Goal: Task Accomplishment & Management: Manage account settings

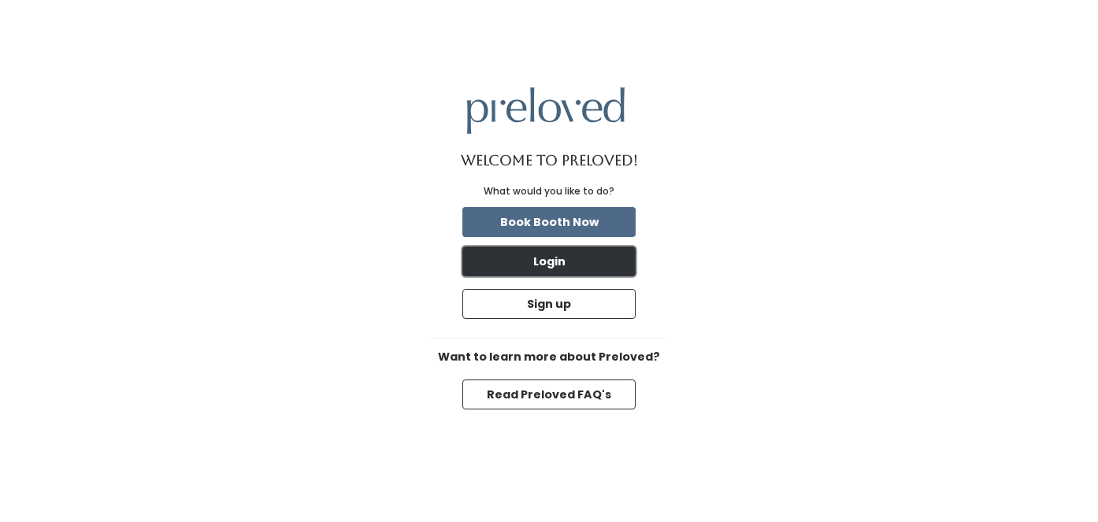
click at [550, 258] on button "Login" at bounding box center [548, 261] width 173 height 30
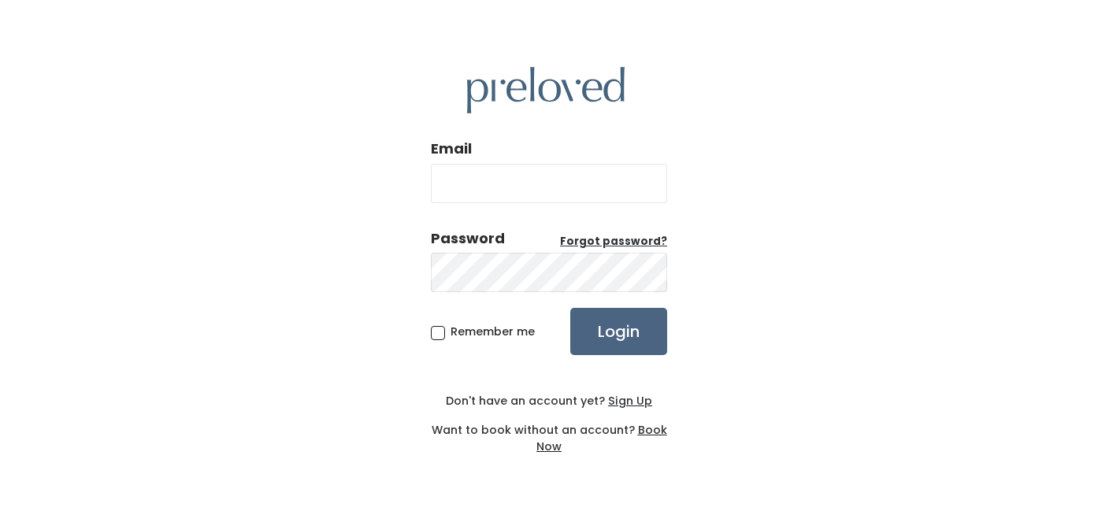
type input "slmorrison9900@gmail.com"
click at [637, 333] on input "Login" at bounding box center [618, 331] width 97 height 47
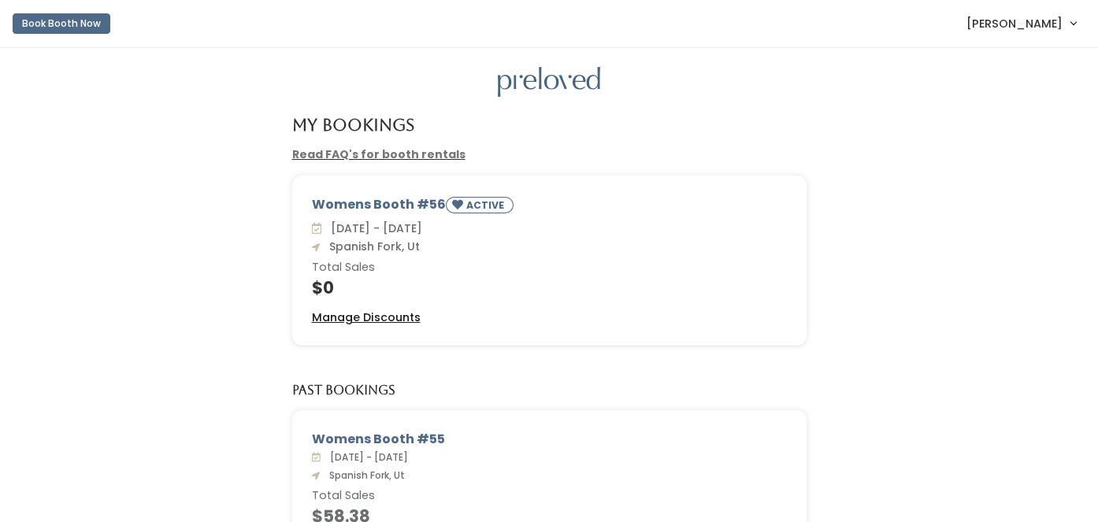
click at [395, 314] on u "Manage Discounts" at bounding box center [366, 317] width 109 height 16
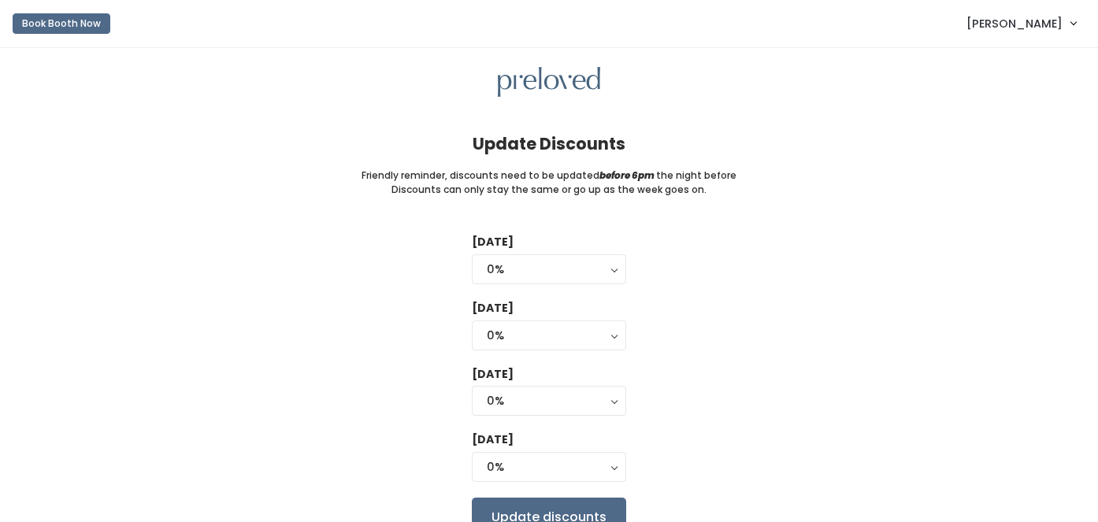
scroll to position [76, 0]
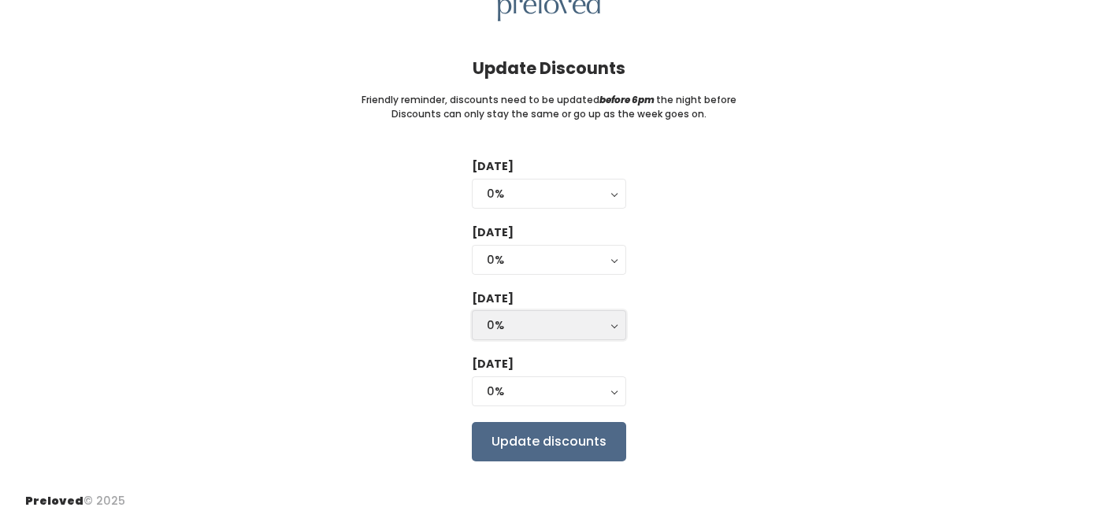
click at [540, 323] on div "0%" at bounding box center [549, 325] width 124 height 17
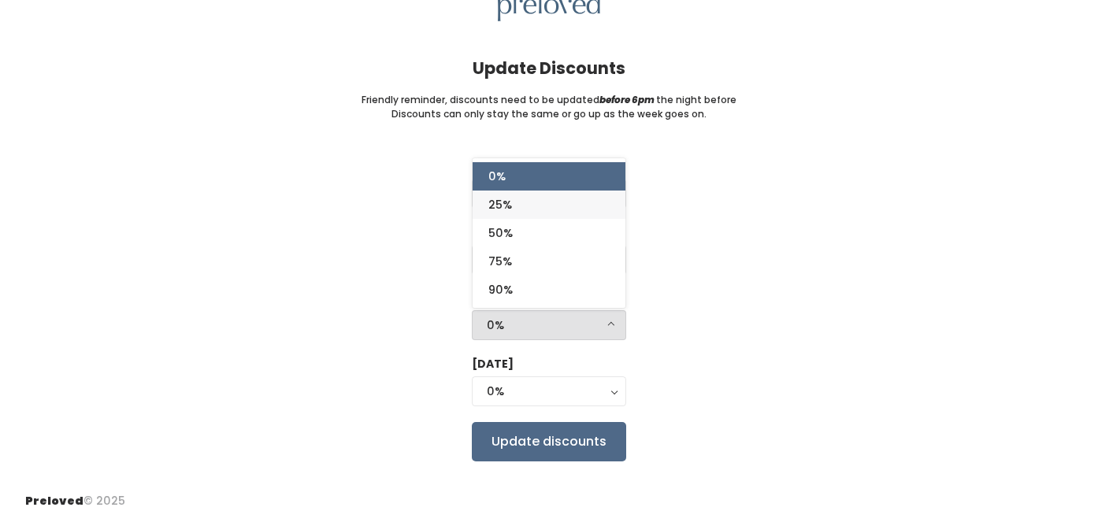
click at [519, 202] on link "25%" at bounding box center [549, 205] width 153 height 28
select select "25%"
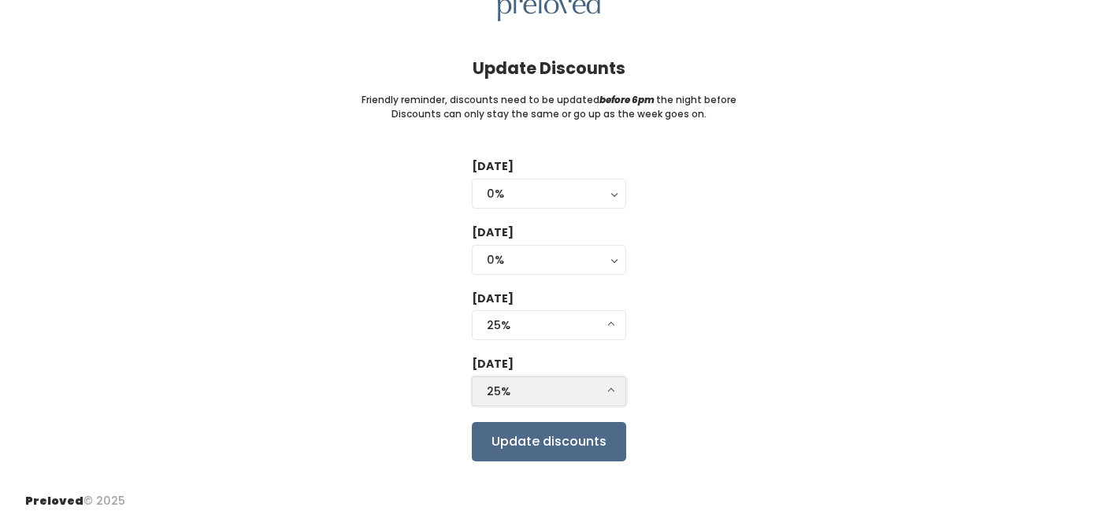
click at [552, 395] on div "25%" at bounding box center [549, 391] width 124 height 17
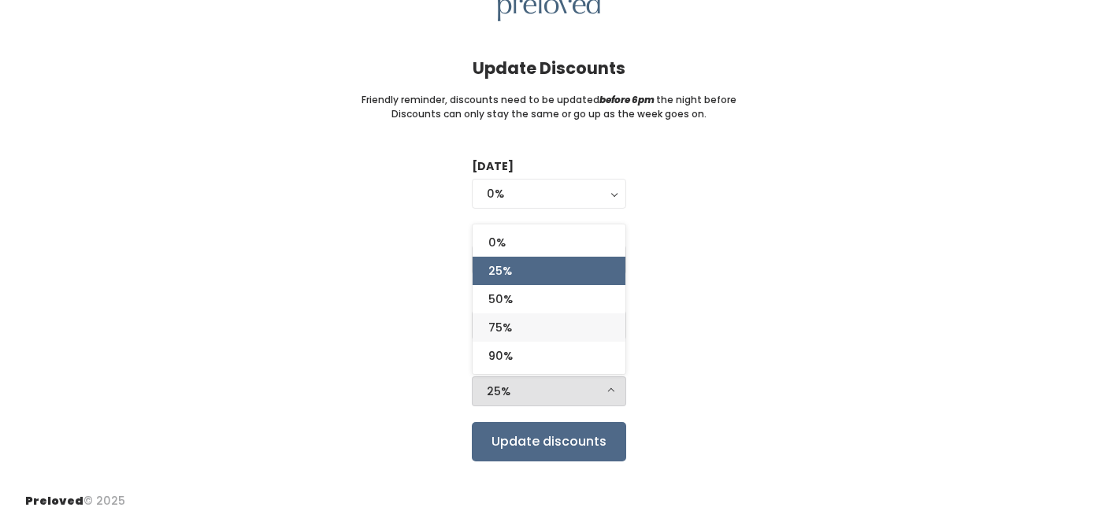
click at [532, 325] on link "75%" at bounding box center [549, 327] width 153 height 28
select select "75%"
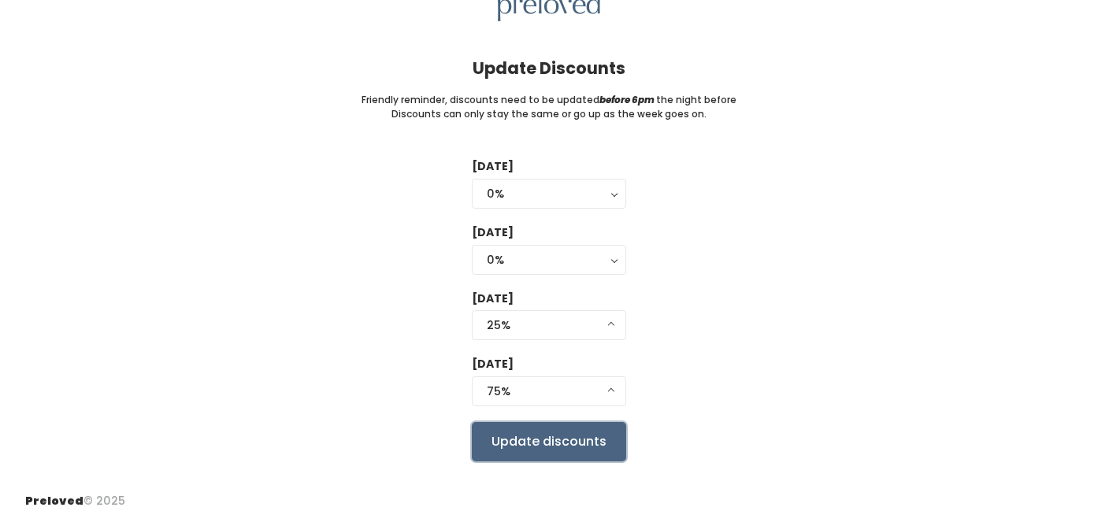
click at [568, 436] on input "Update discounts" at bounding box center [549, 441] width 154 height 39
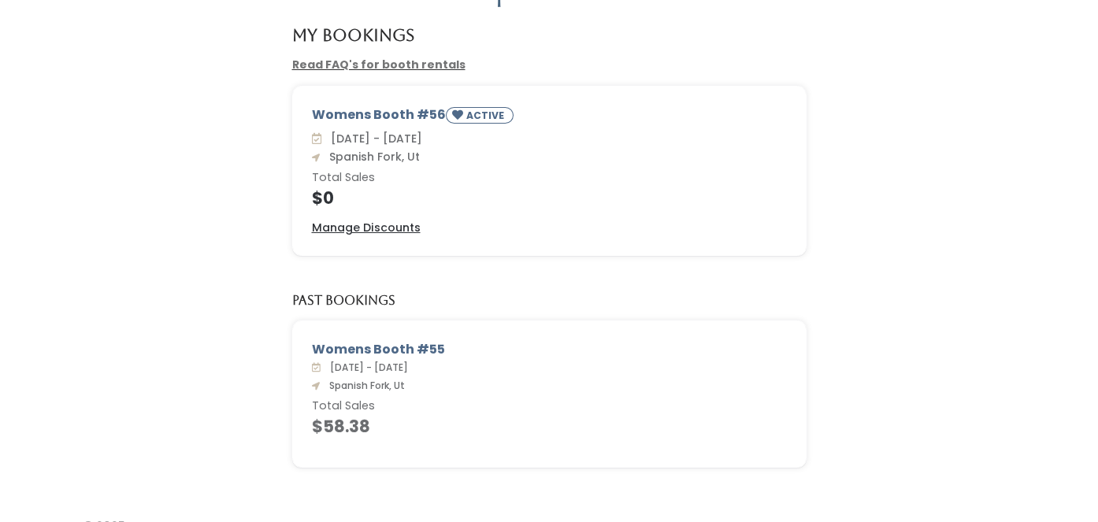
scroll to position [115, 0]
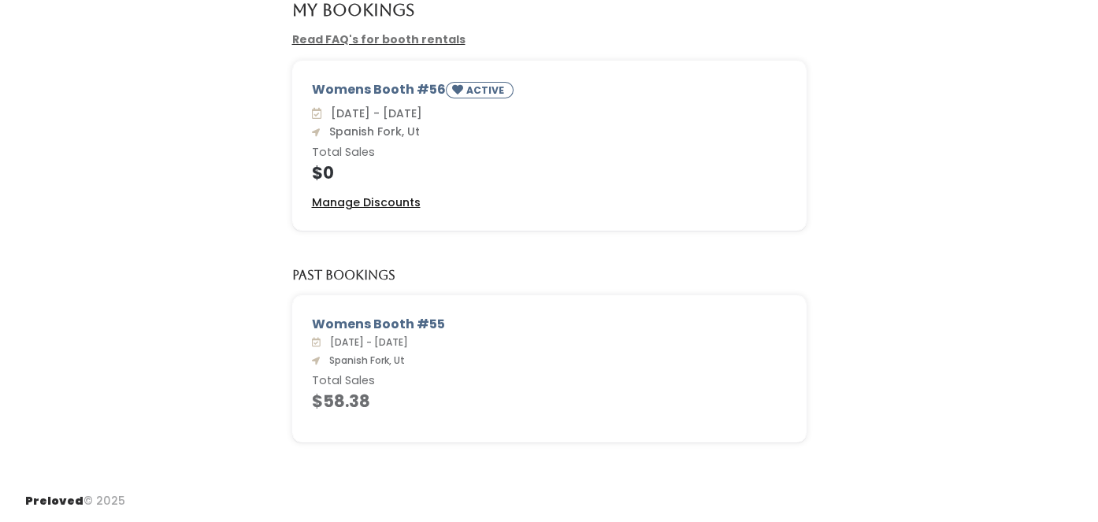
click at [349, 202] on u "Manage Discounts" at bounding box center [366, 203] width 109 height 16
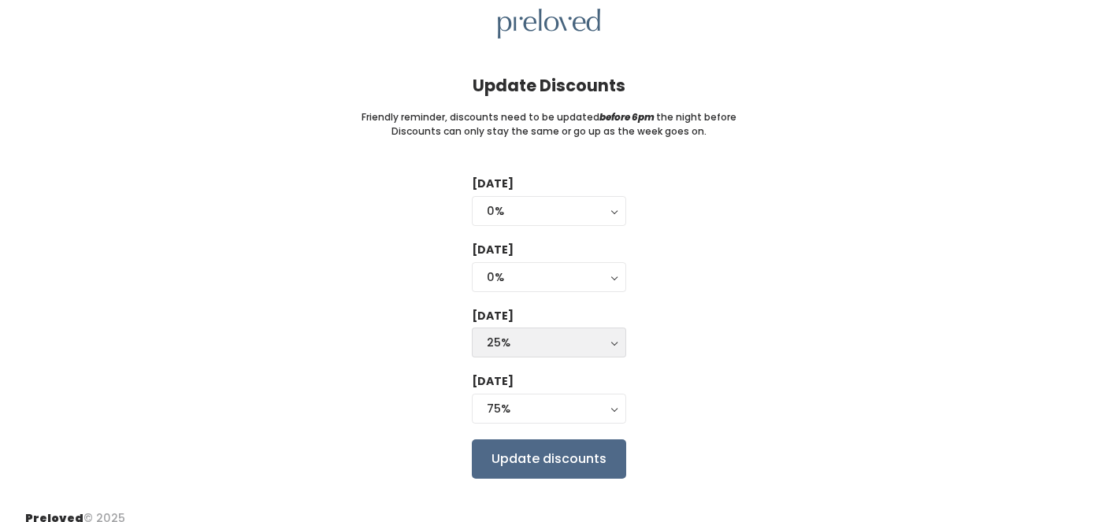
scroll to position [76, 0]
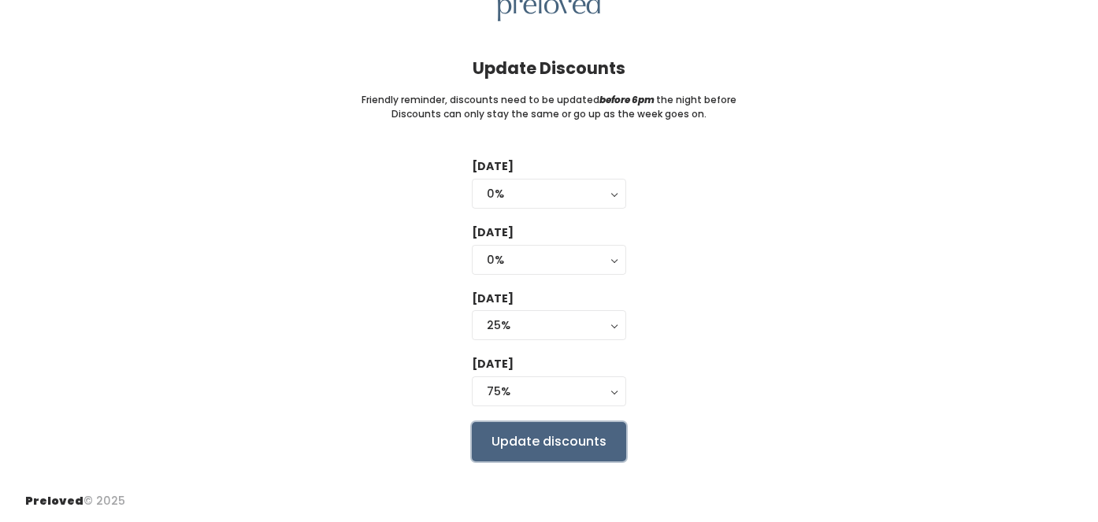
click at [581, 443] on input "Update discounts" at bounding box center [549, 441] width 154 height 39
